Goal: Information Seeking & Learning: Learn about a topic

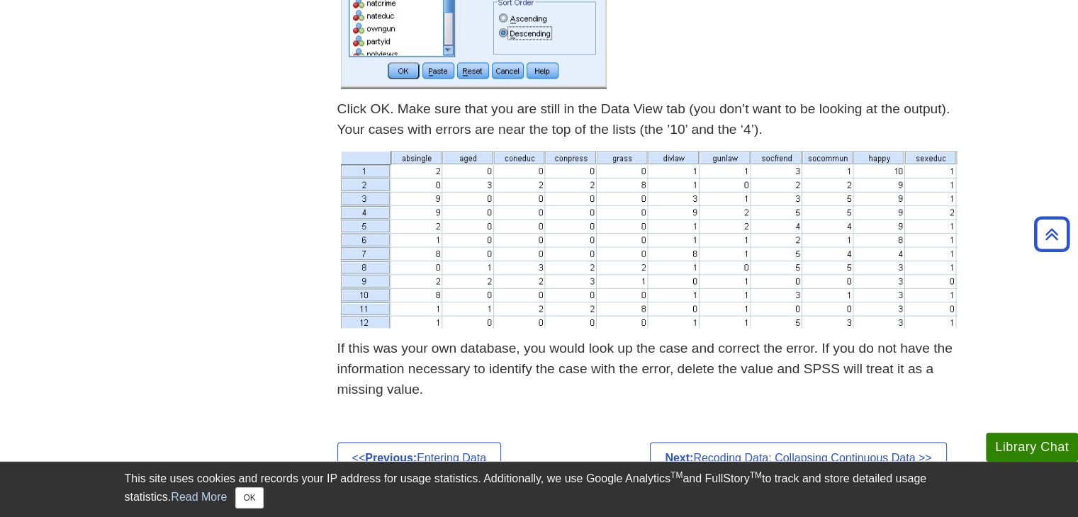
scroll to position [2112, 0]
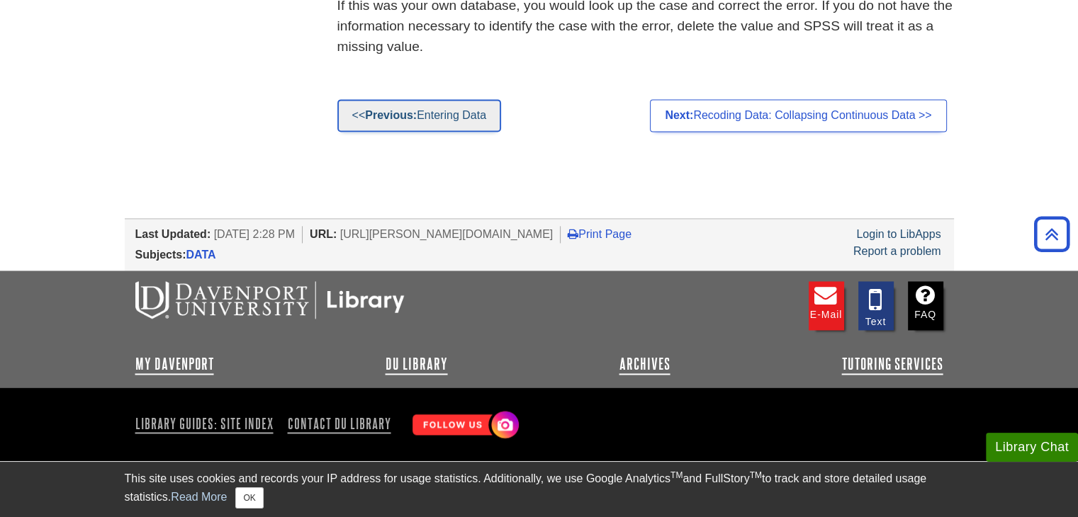
click at [434, 122] on link "<< Previous: Entering Data" at bounding box center [419, 115] width 164 height 33
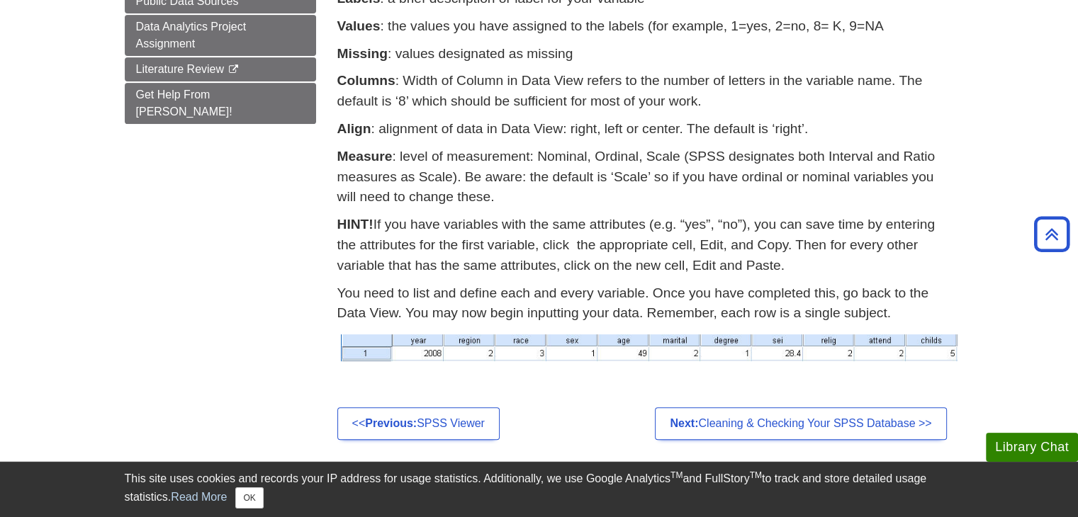
scroll to position [584, 0]
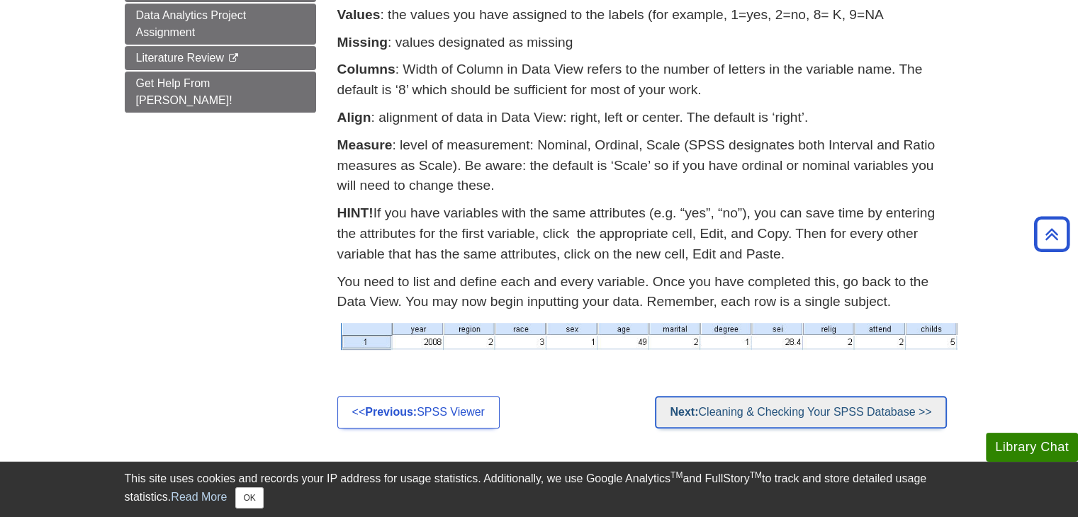
click at [768, 412] on link "Next: Cleaning & Checking Your SPSS Database >>" at bounding box center [800, 412] width 291 height 33
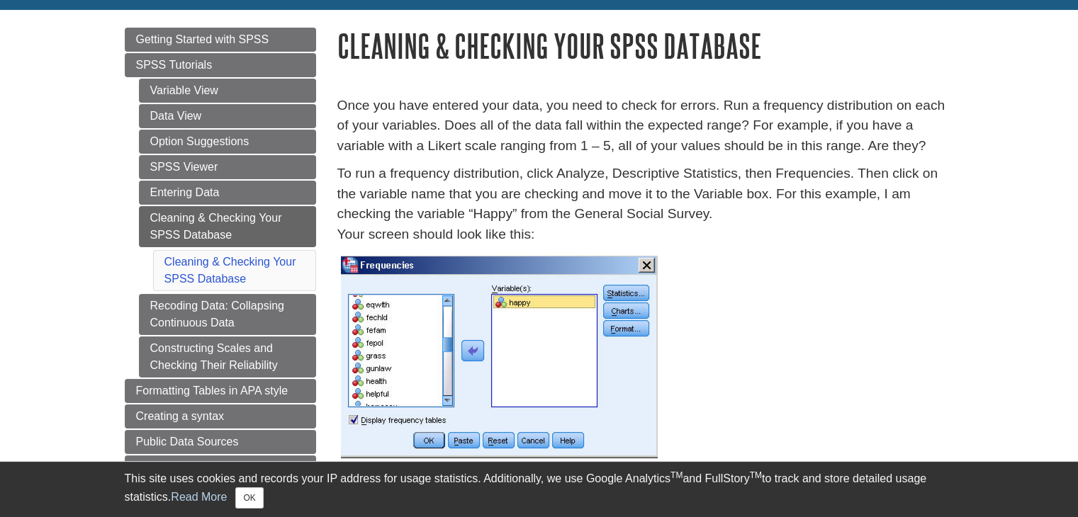
scroll to position [150, 0]
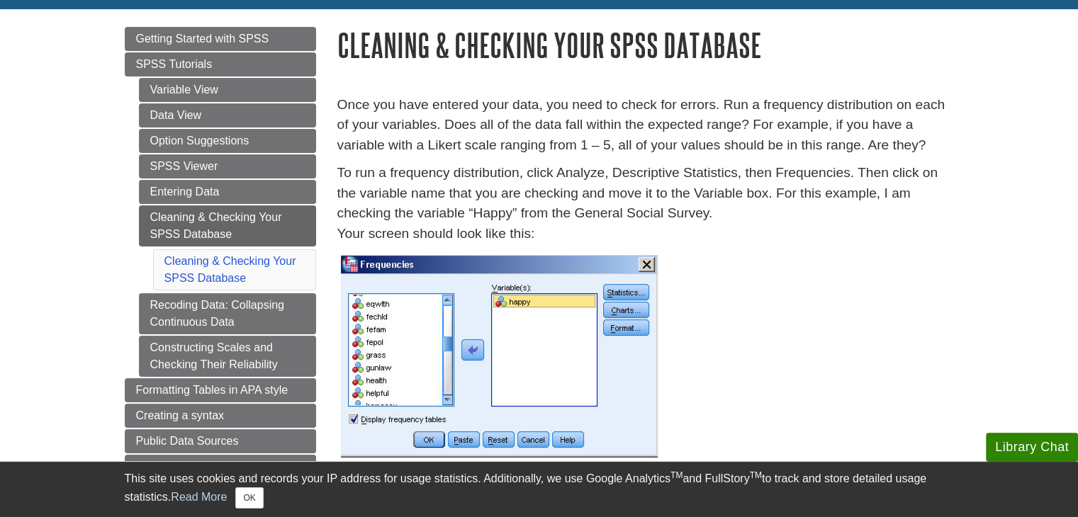
drag, startPoint x: 661, startPoint y: 241, endPoint x: 542, endPoint y: 270, distance: 123.3
click at [762, 273] on p at bounding box center [645, 357] width 617 height 210
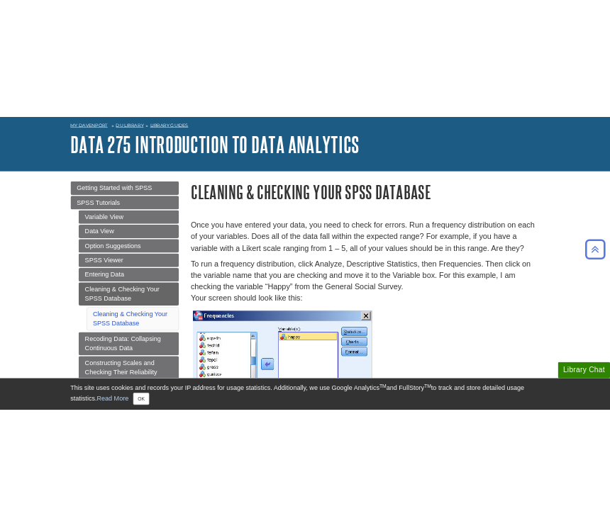
scroll to position [64, 0]
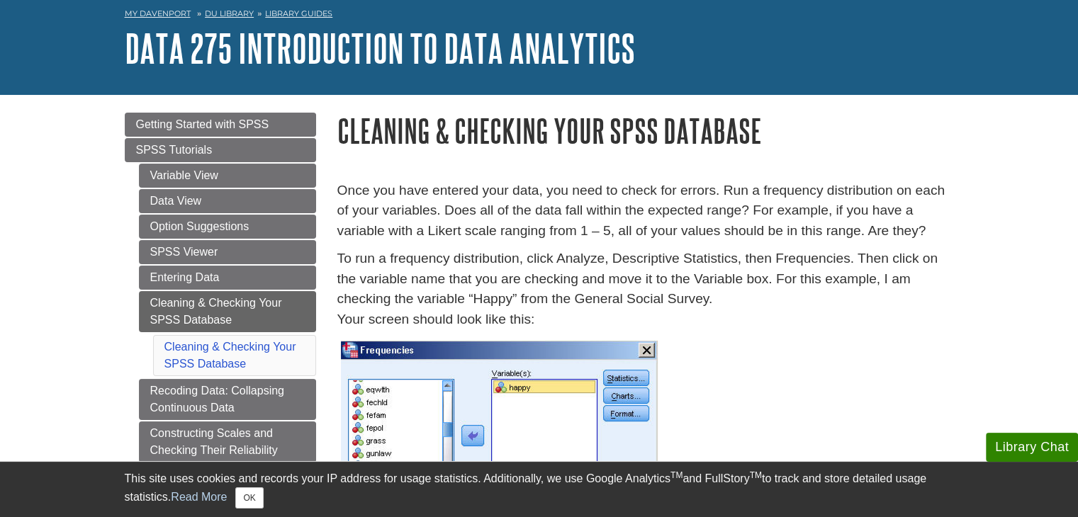
click at [798, 193] on p "Once you have entered your data, you need to check for errors. Run a frequency …" at bounding box center [645, 211] width 617 height 61
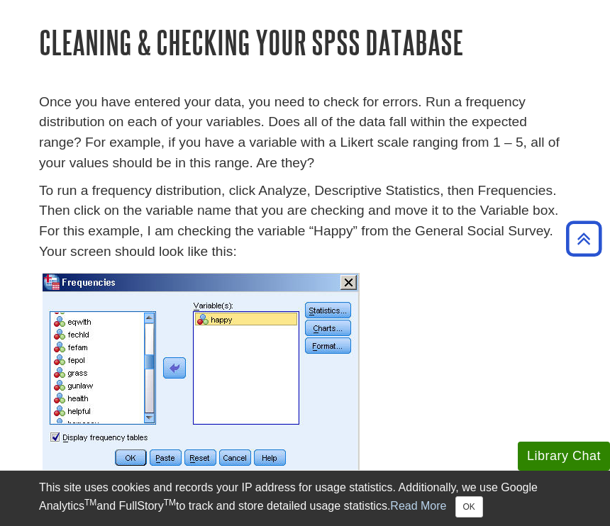
scroll to position [593, 0]
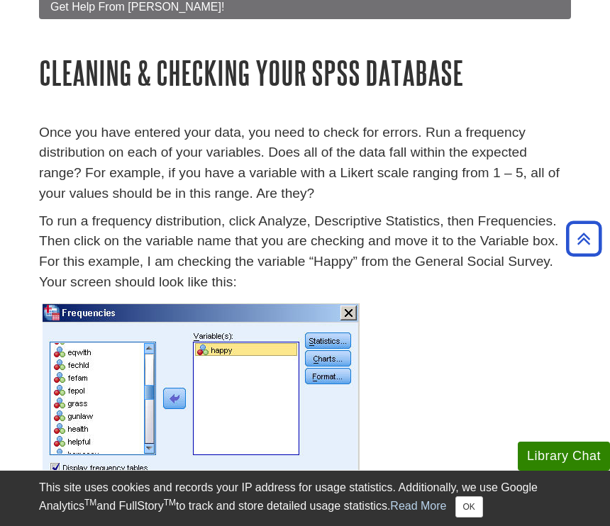
click at [246, 194] on p "Once you have entered your data, you need to check for errors. Run a frequency …" at bounding box center [305, 164] width 532 height 82
click at [386, 239] on p "To run a frequency distribution, click Analyze, Descriptive Statistics, then Fr…" at bounding box center [305, 252] width 532 height 82
click at [369, 235] on p "To run a frequency distribution, click Analyze, Descriptive Statistics, then Fr…" at bounding box center [305, 252] width 532 height 82
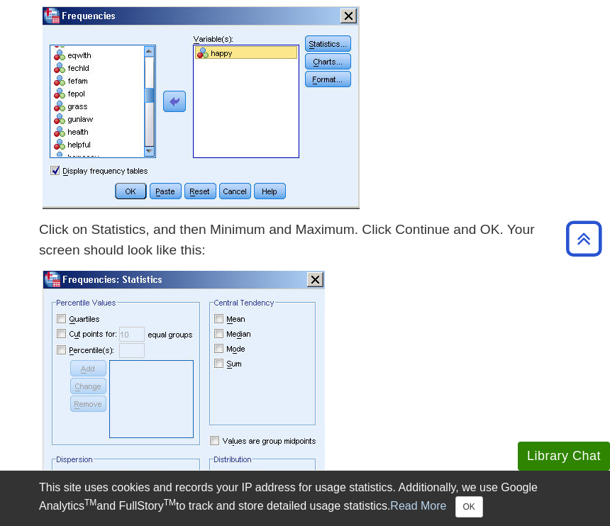
scroll to position [998, 0]
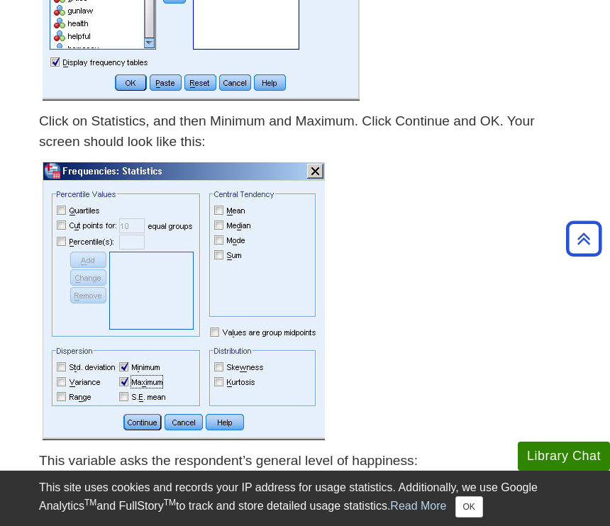
click at [428, 127] on p "Click on Statistics, and then Minimum and Maximum. Click Continue and OK. Your …" at bounding box center [305, 131] width 532 height 41
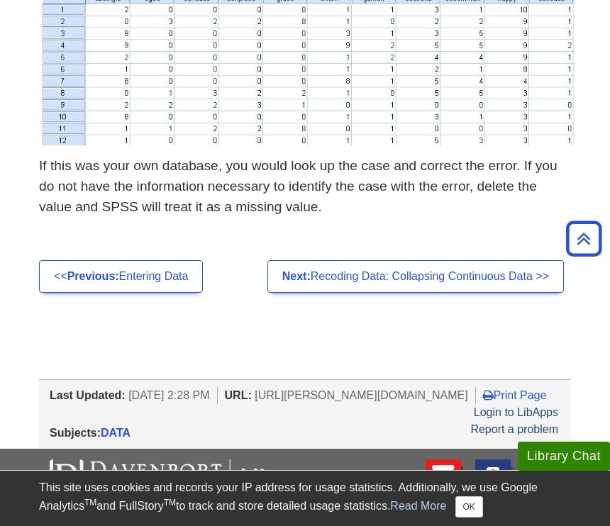
scroll to position [2438, 0]
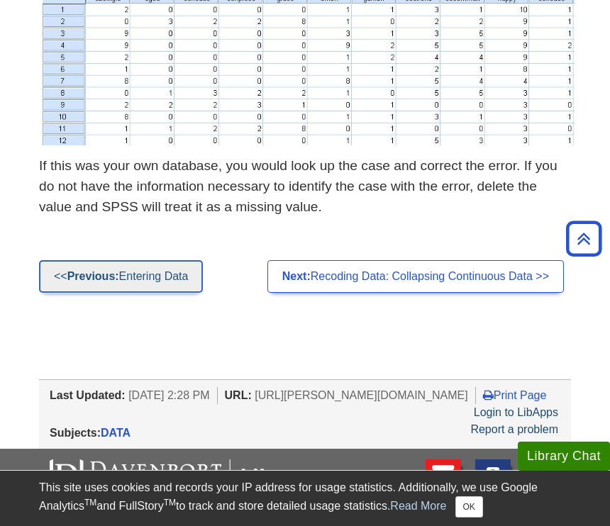
click at [181, 262] on link "<< Previous: Entering Data" at bounding box center [121, 276] width 164 height 33
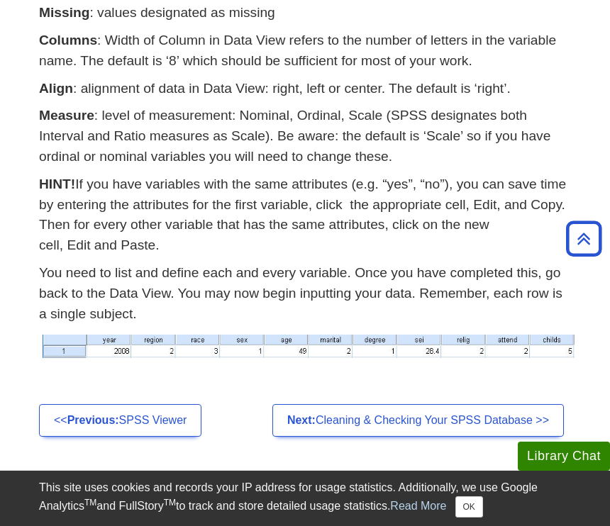
scroll to position [732, 0]
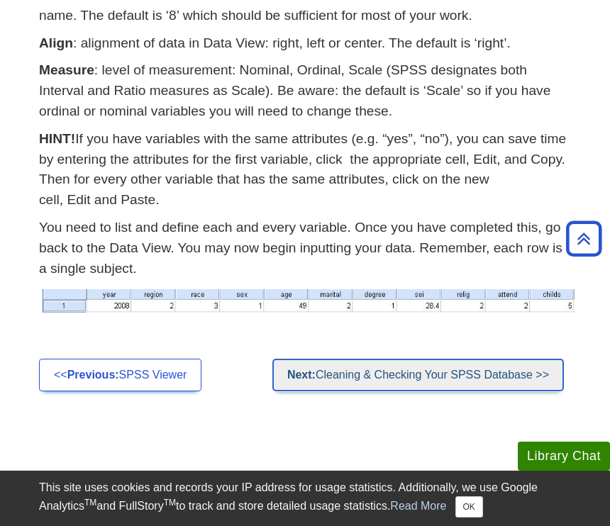
click at [467, 378] on link "Next: Cleaning & Checking Your SPSS Database >>" at bounding box center [417, 375] width 291 height 33
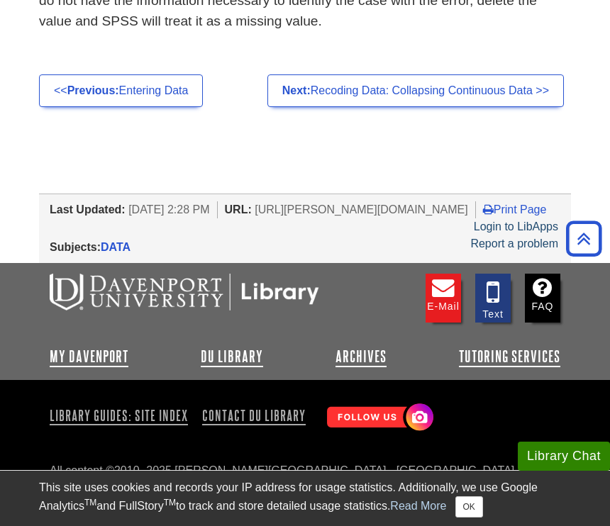
scroll to position [2191, 0]
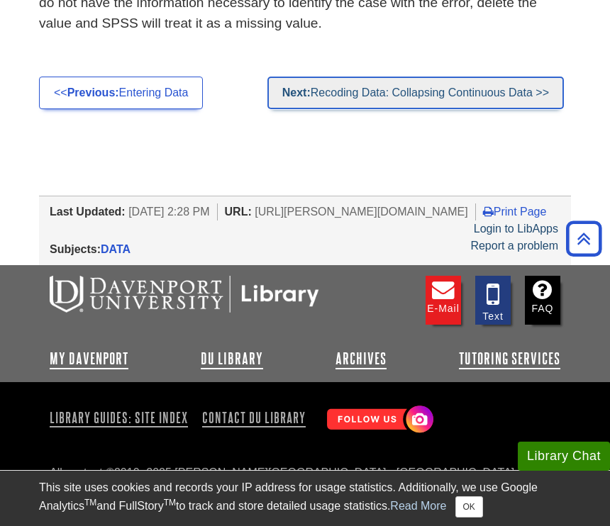
click at [363, 85] on link "Next: Recoding Data: Collapsing Continuous Data >>" at bounding box center [415, 93] width 296 height 33
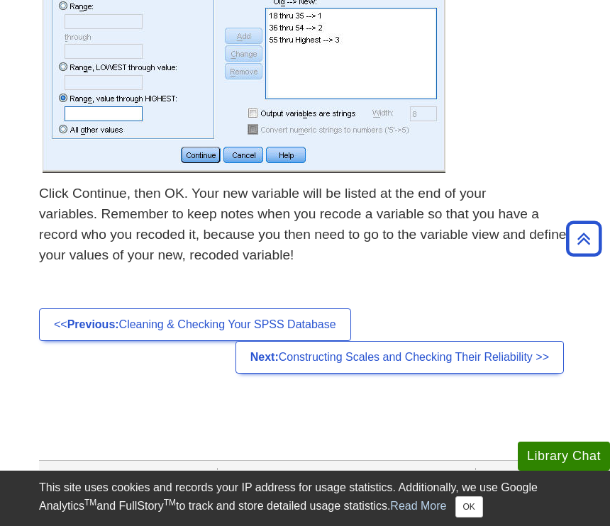
scroll to position [1100, 0]
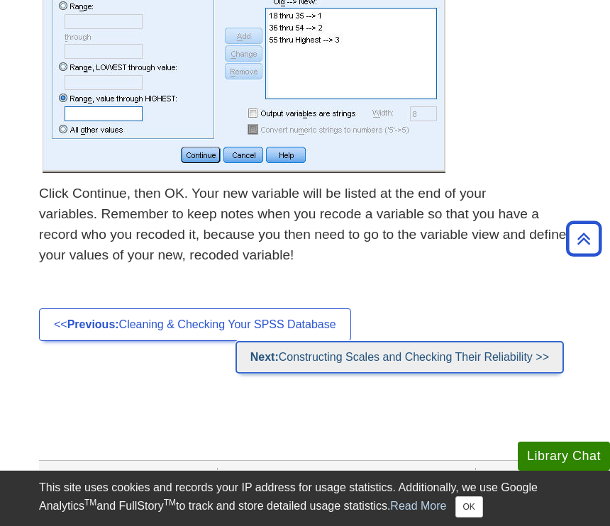
click at [389, 355] on link "Next: Constructing Scales and Checking Their Reliability >>" at bounding box center [399, 357] width 328 height 33
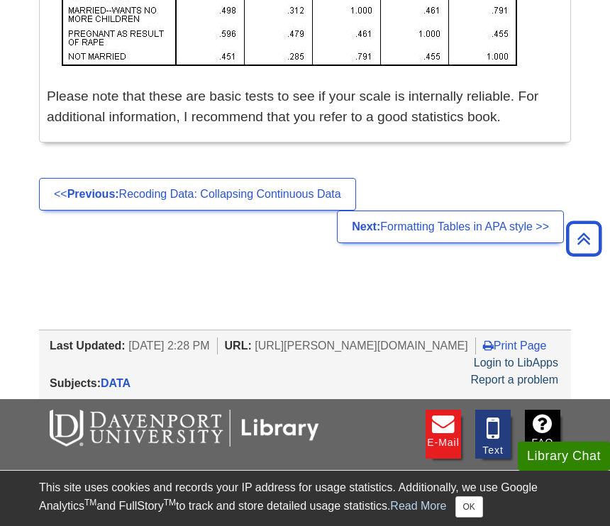
scroll to position [2409, 0]
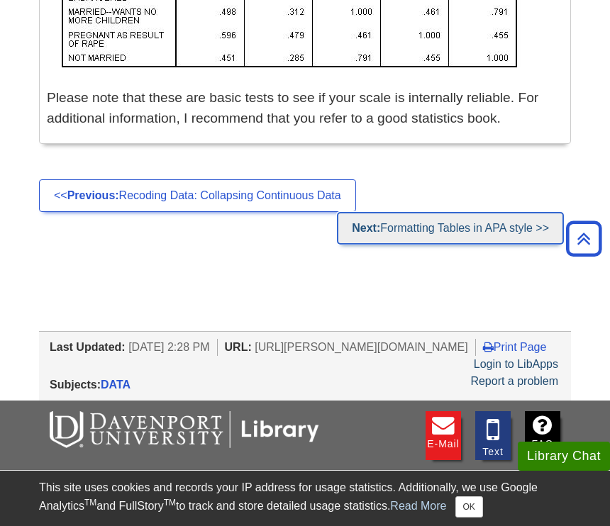
click at [403, 212] on link "Next: Formatting Tables in APA style >>" at bounding box center [450, 228] width 227 height 33
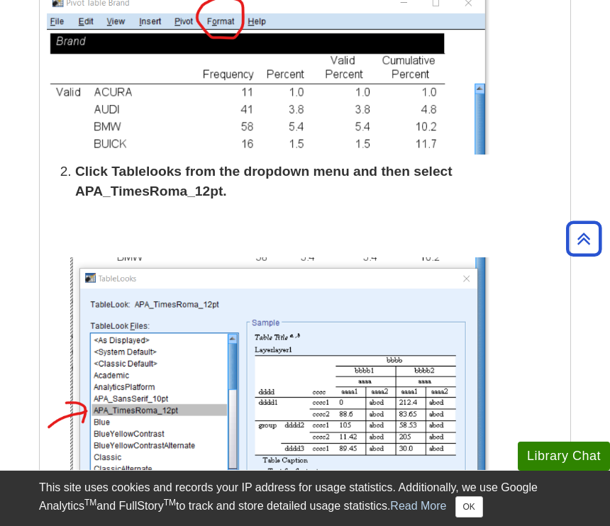
scroll to position [1194, 0]
